Goal: Find specific page/section: Find specific page/section

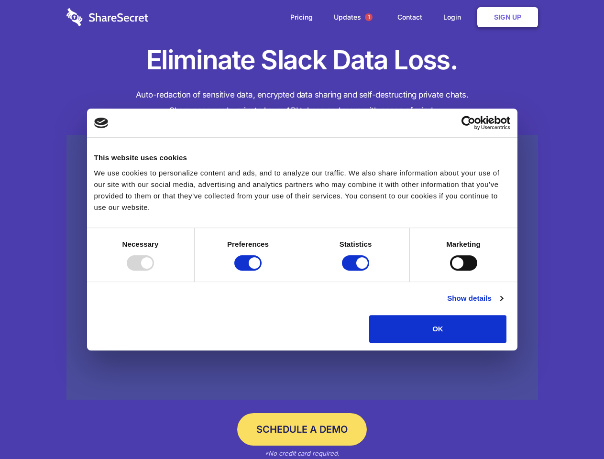
click at [154, 270] on div at bounding box center [140, 262] width 27 height 15
click at [261, 270] on input "Preferences" at bounding box center [247, 262] width 27 height 15
checkbox input "false"
click at [356, 270] on input "Statistics" at bounding box center [355, 262] width 27 height 15
checkbox input "false"
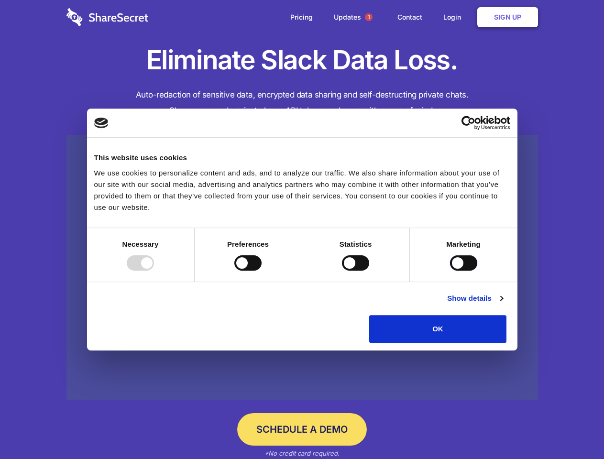
click at [450, 270] on input "Marketing" at bounding box center [463, 262] width 27 height 15
checkbox input "true"
click at [502, 304] on link "Show details" at bounding box center [474, 297] width 55 height 11
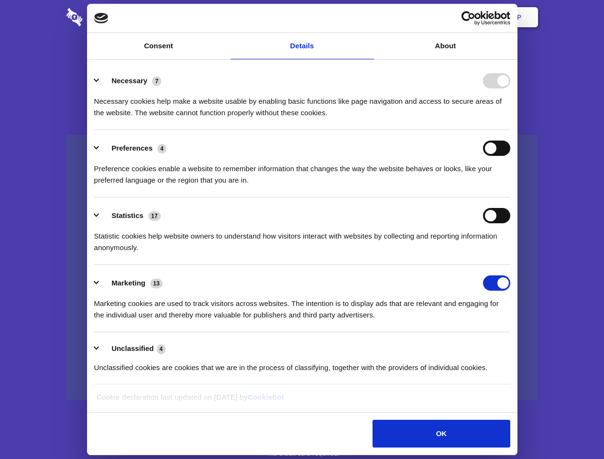
click at [514, 346] on ul "Necessary 7 Necessary cookies help make a website usable by enabling basic func…" at bounding box center [301, 224] width 425 height 322
click at [368, 17] on span "1" at bounding box center [369, 17] width 8 height 8
